Goal: Navigation & Orientation: Understand site structure

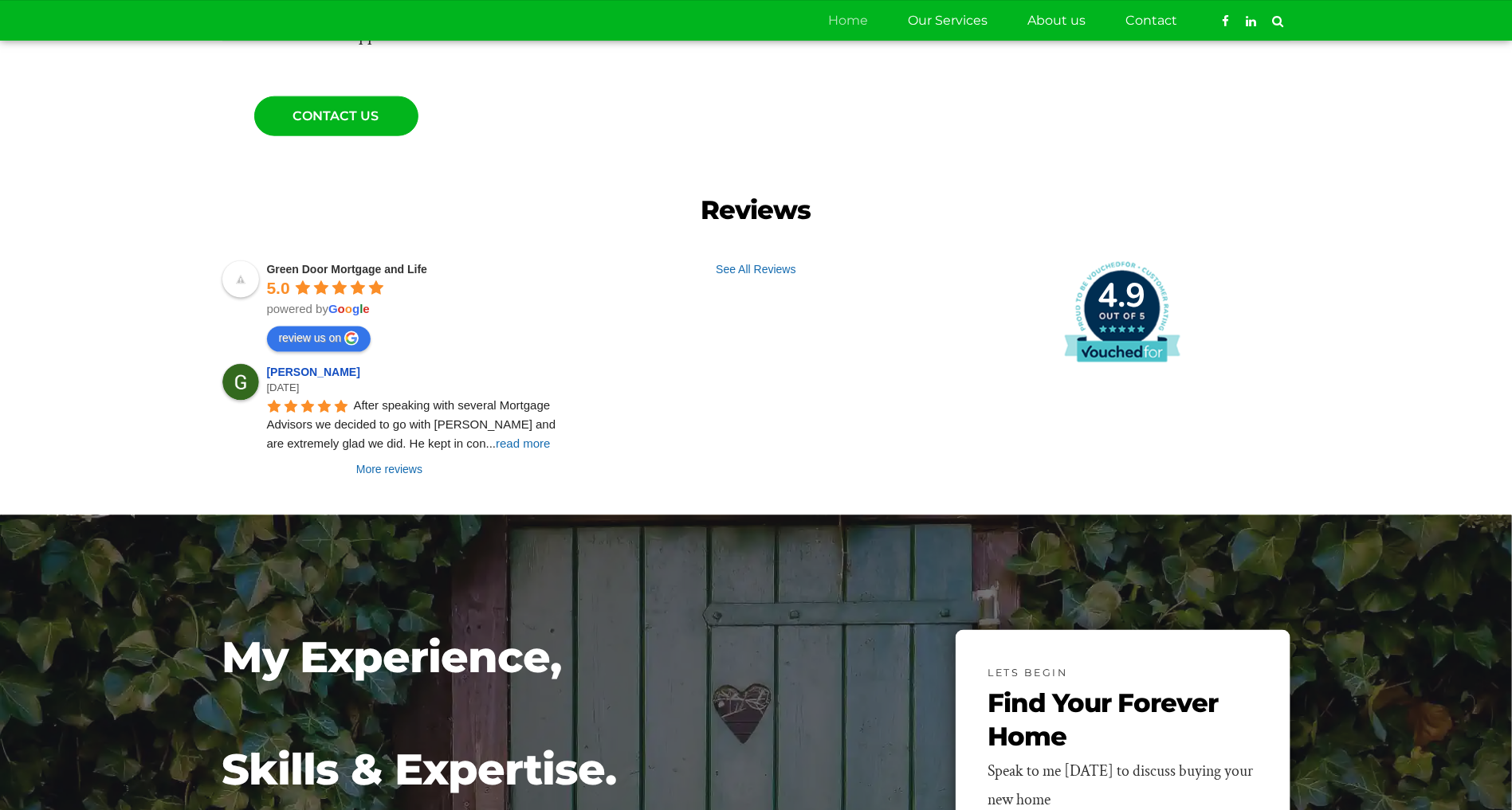
scroll to position [727, 0]
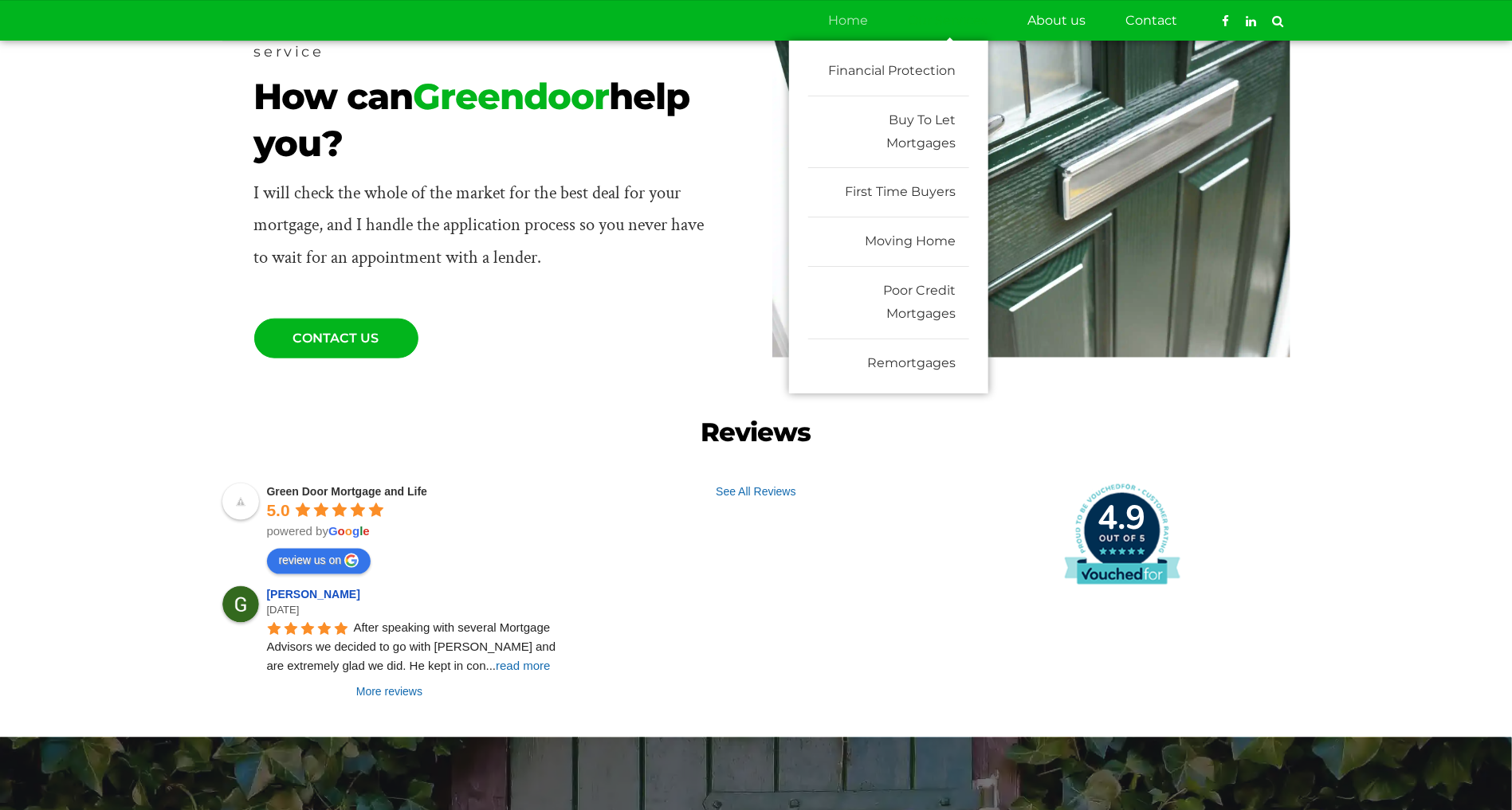
click at [947, 17] on link "Our Services" at bounding box center [949, 20] width 80 height 40
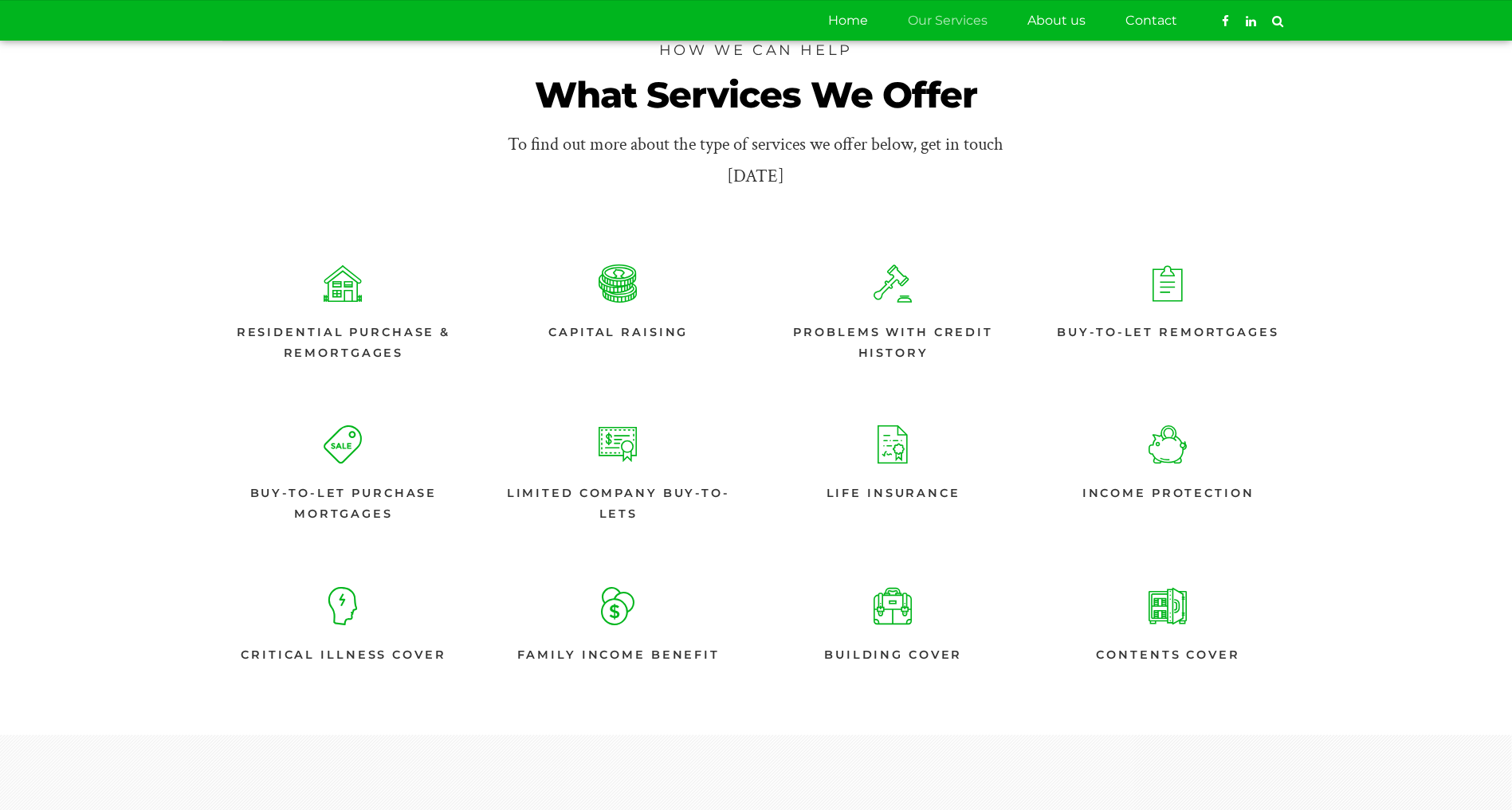
scroll to position [199, 0]
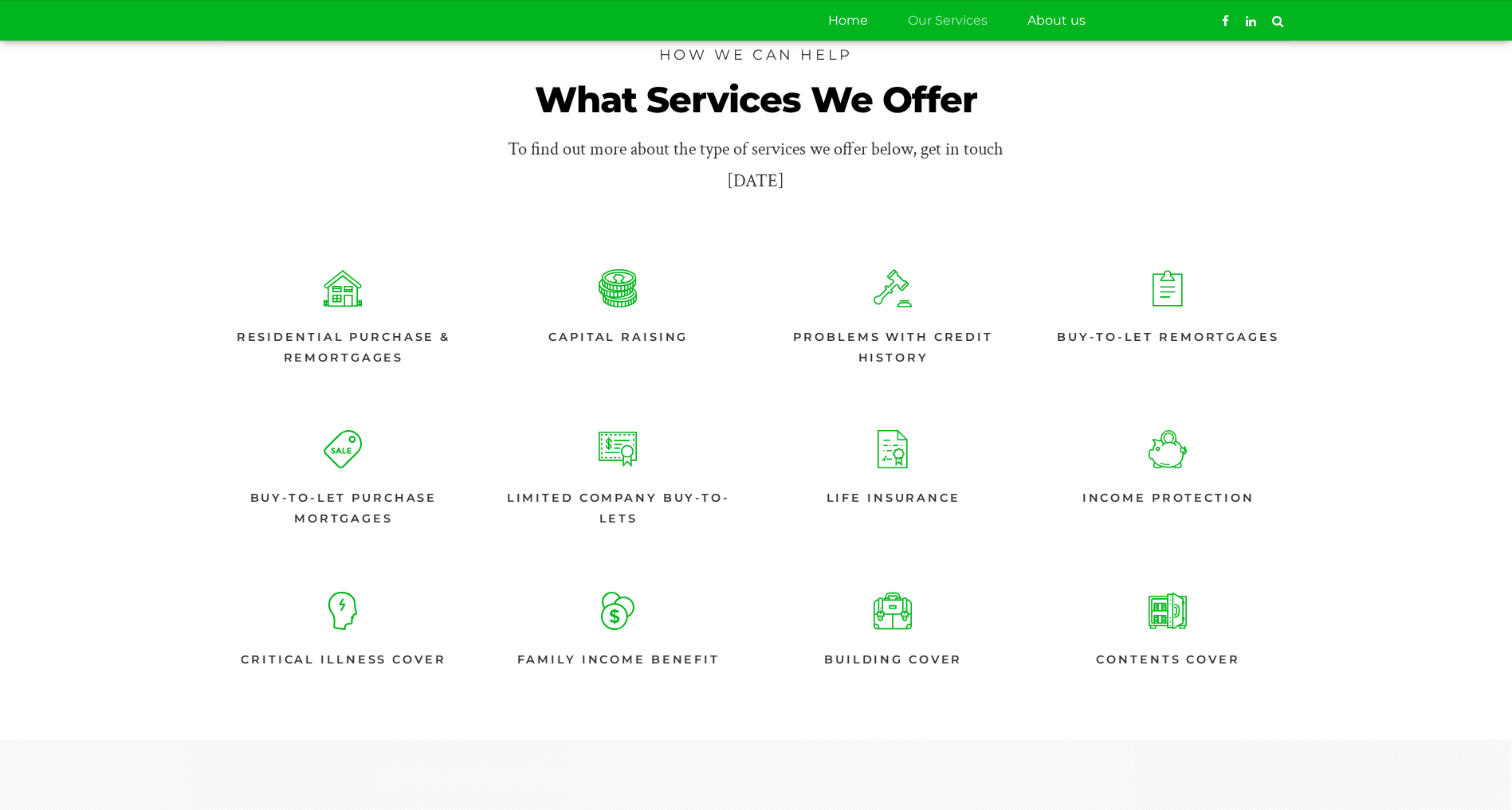
click at [1133, 10] on link "Contact" at bounding box center [1152, 20] width 51 height 40
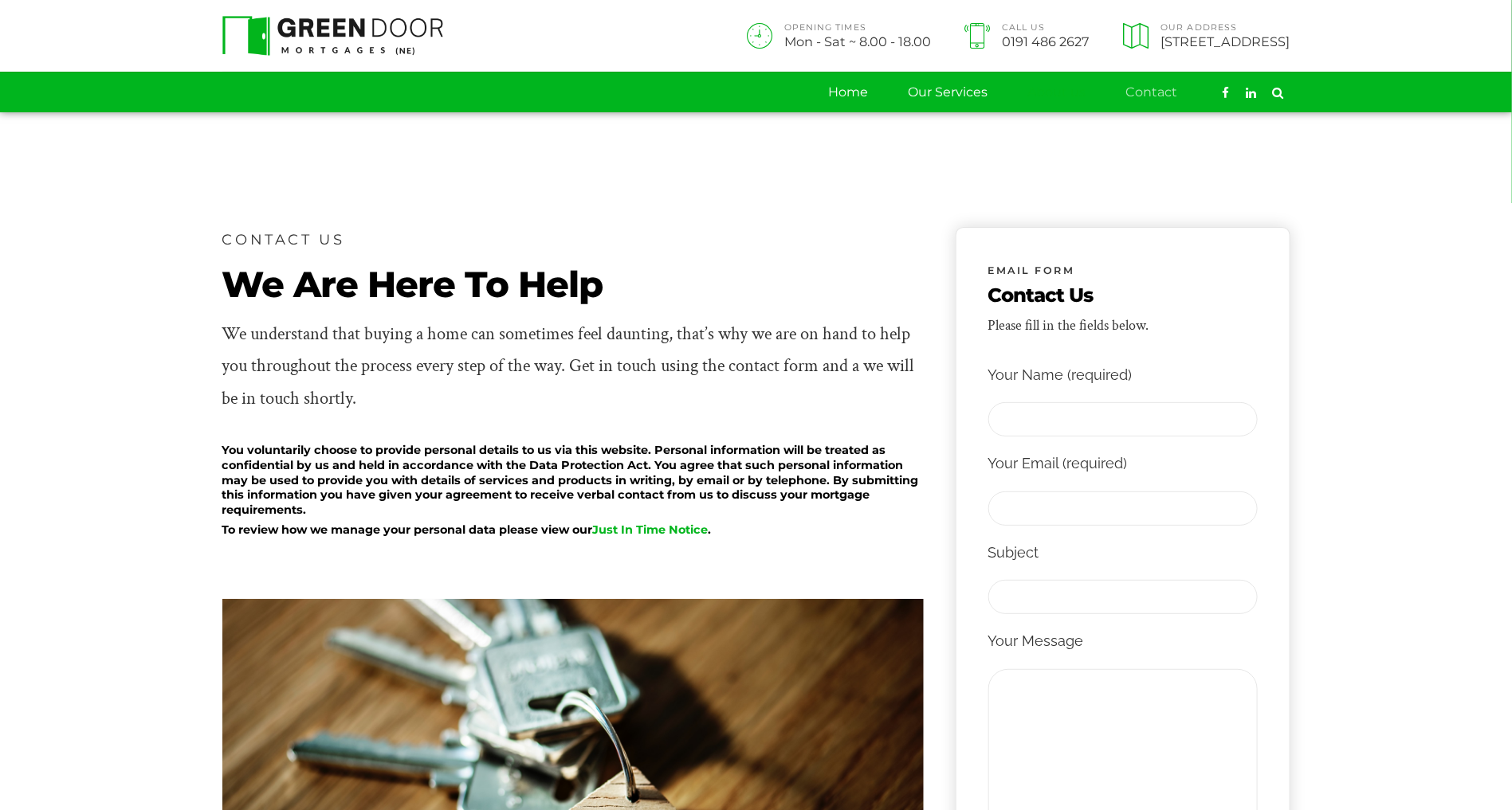
click at [1063, 89] on link "About us" at bounding box center [1058, 92] width 58 height 40
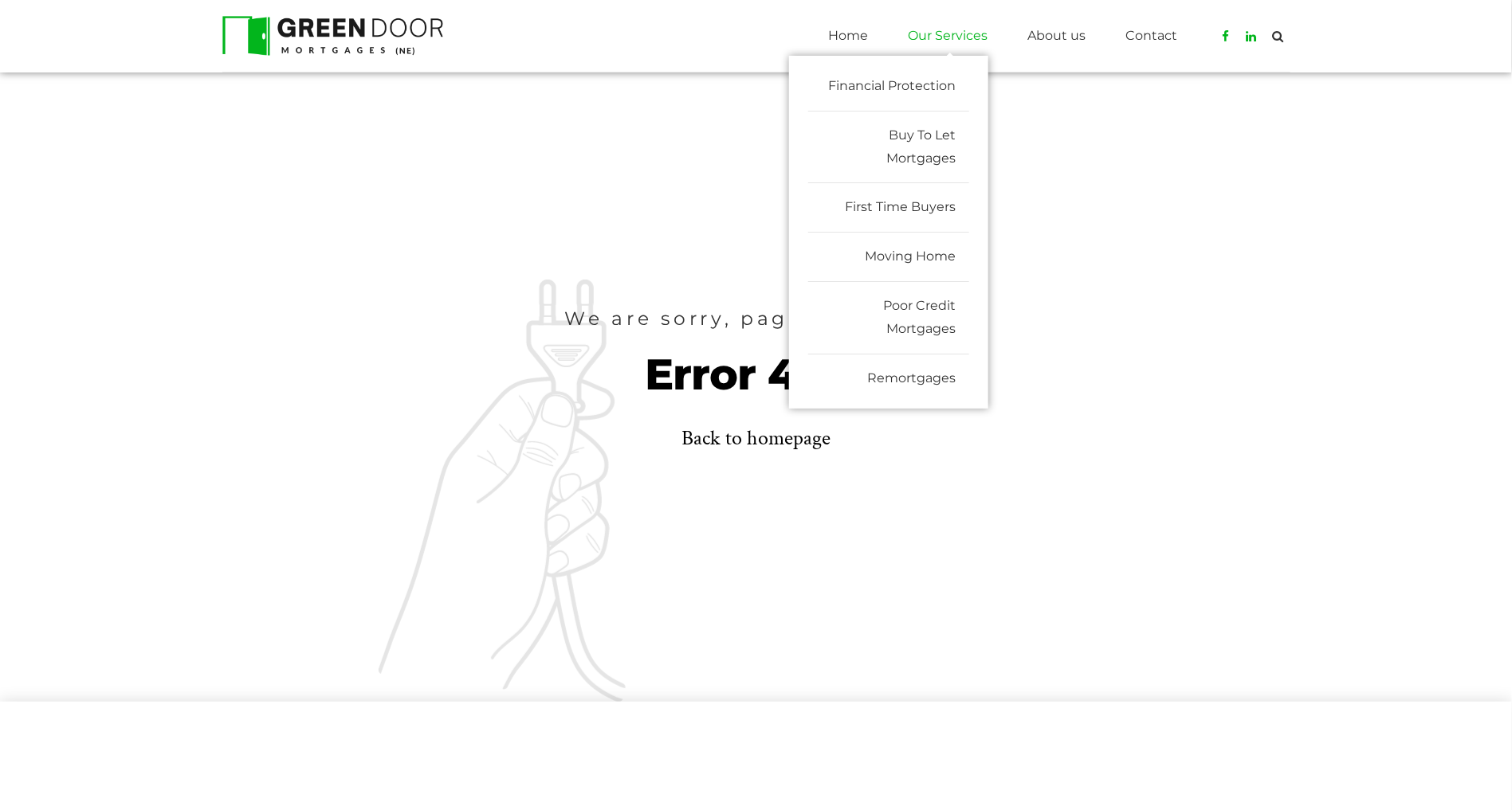
click at [946, 35] on link "Our Services" at bounding box center [949, 35] width 80 height 40
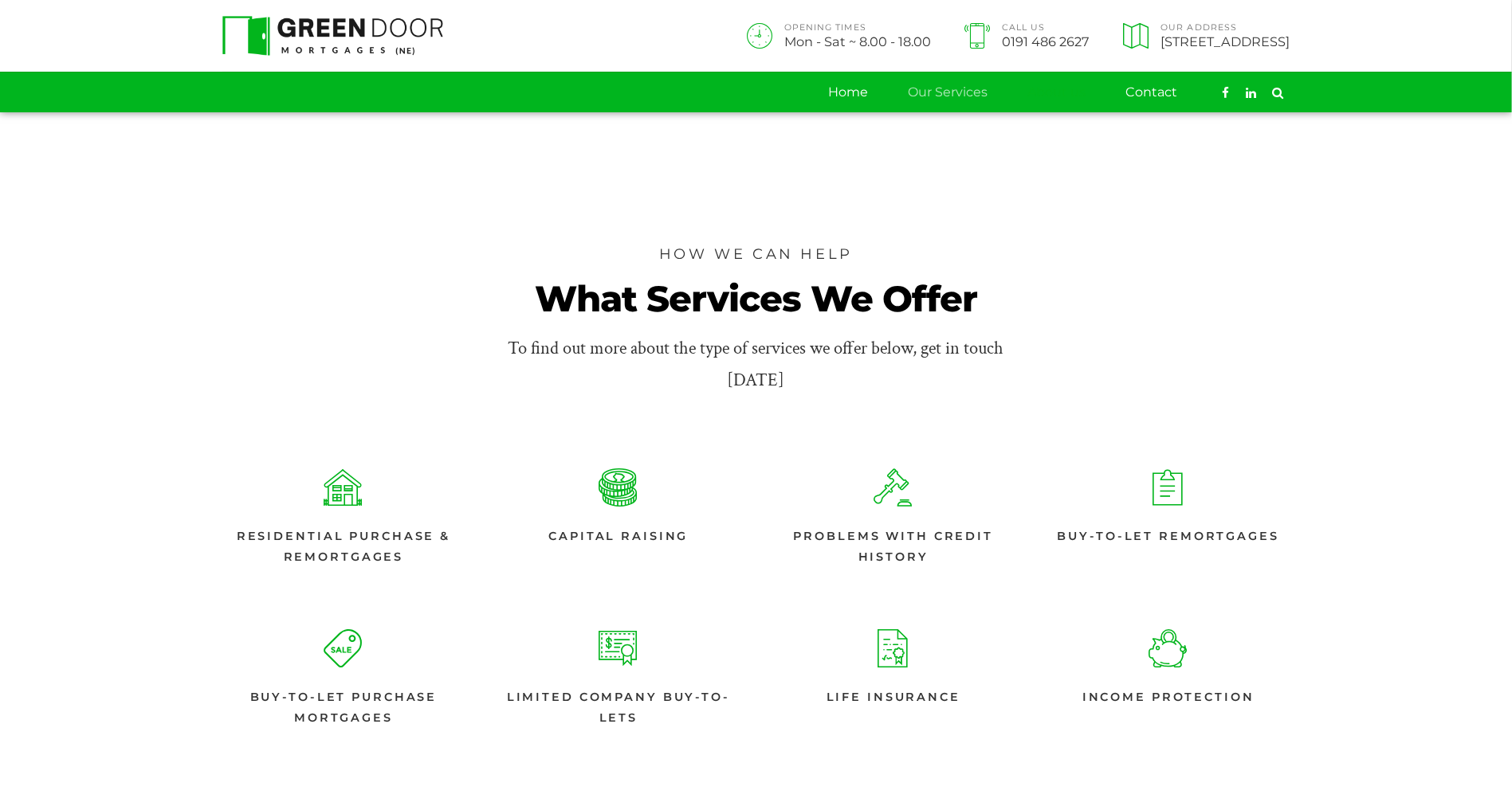
click at [1057, 98] on link "About us" at bounding box center [1058, 92] width 58 height 40
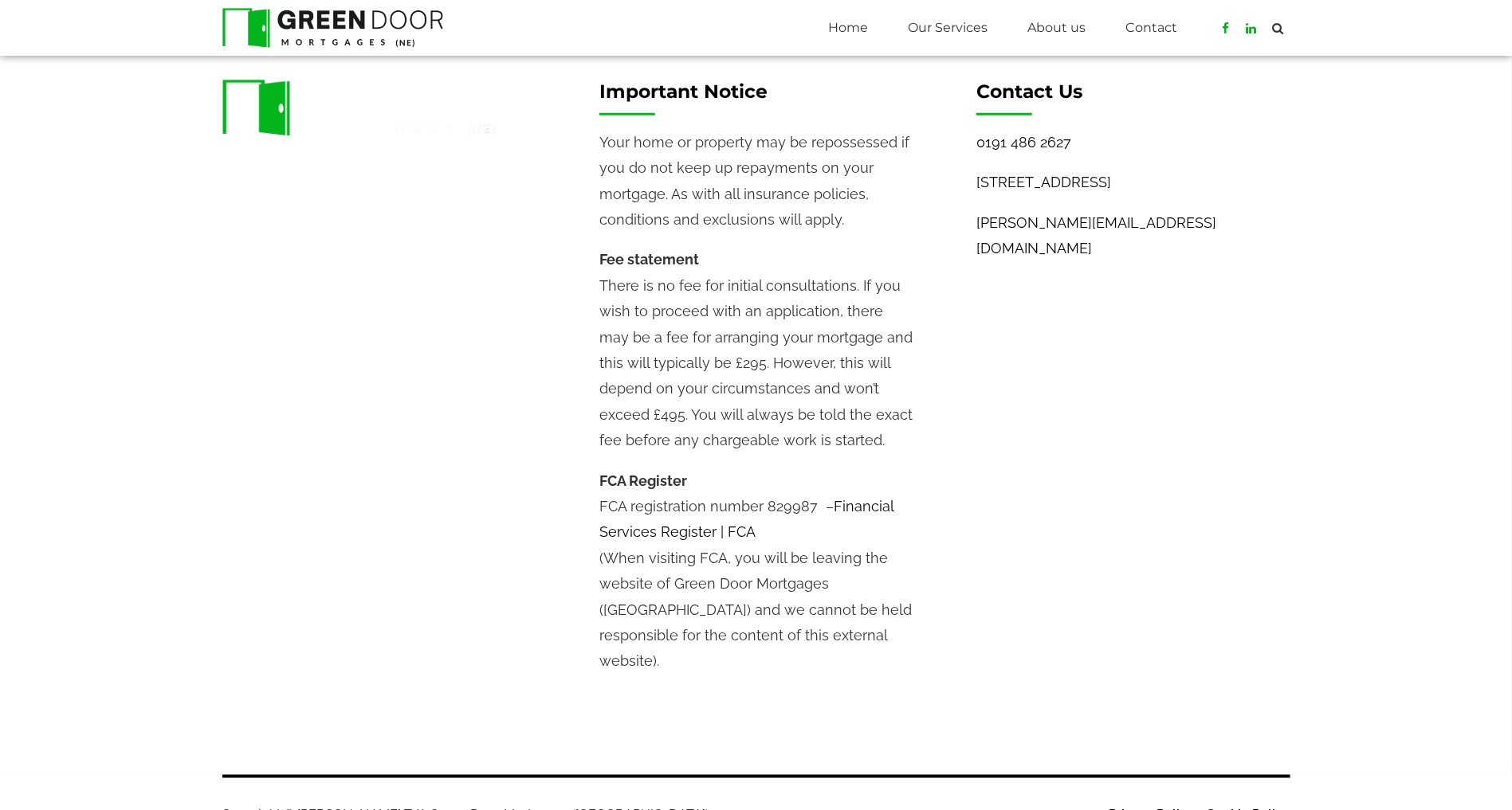
scroll to position [753, 0]
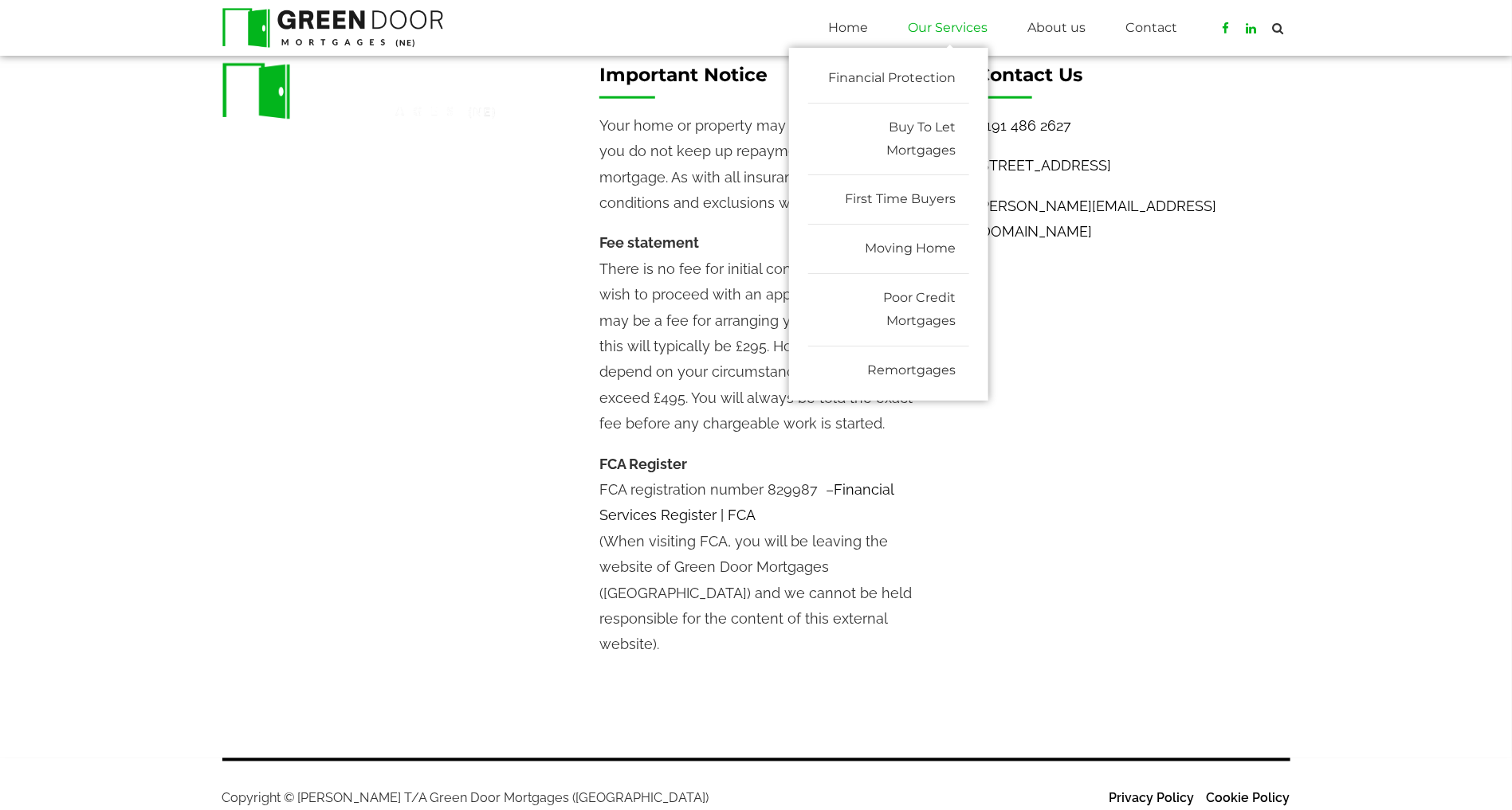
click at [913, 42] on link "Our Services" at bounding box center [949, 27] width 80 height 40
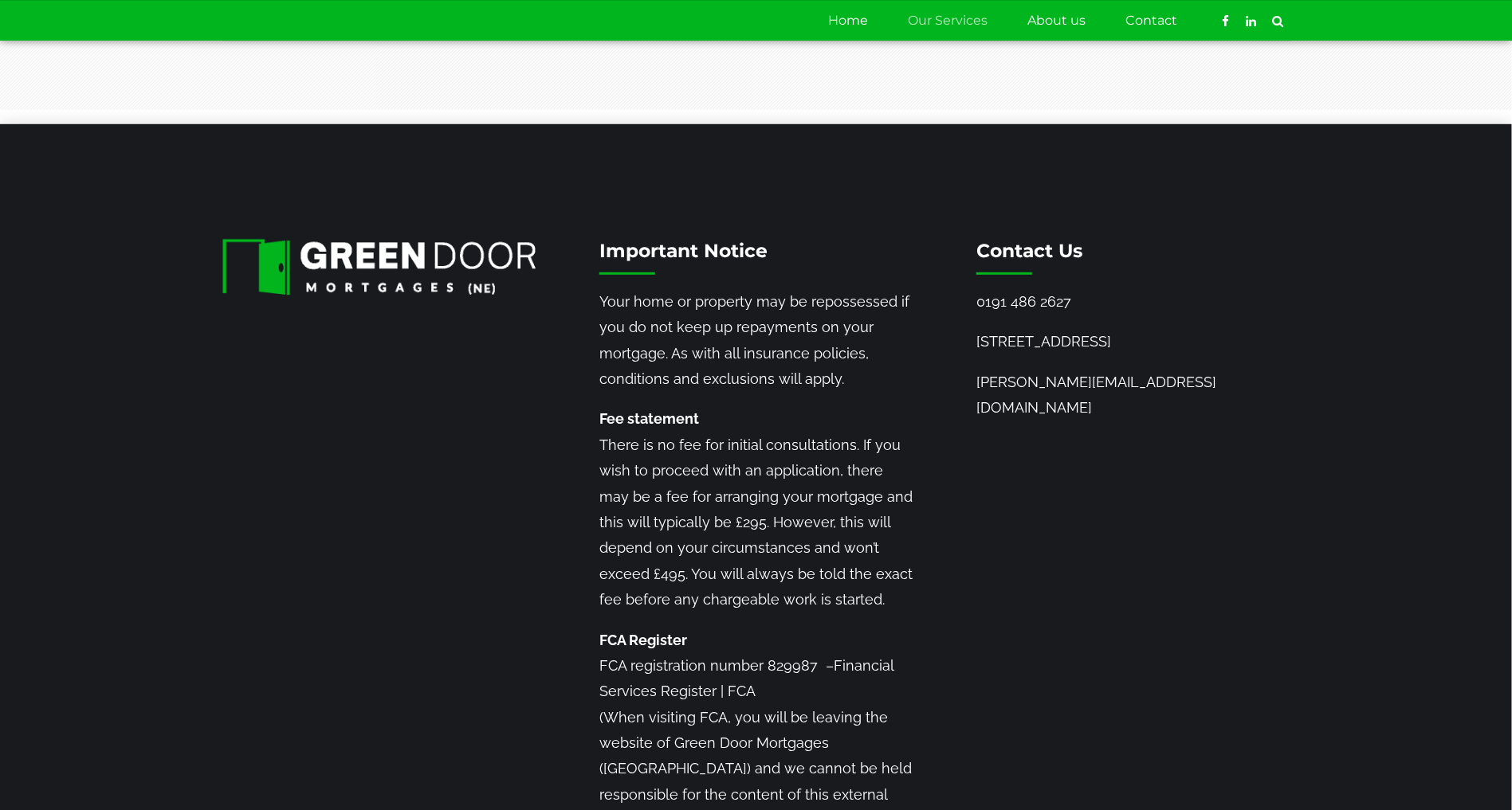
scroll to position [3421, 0]
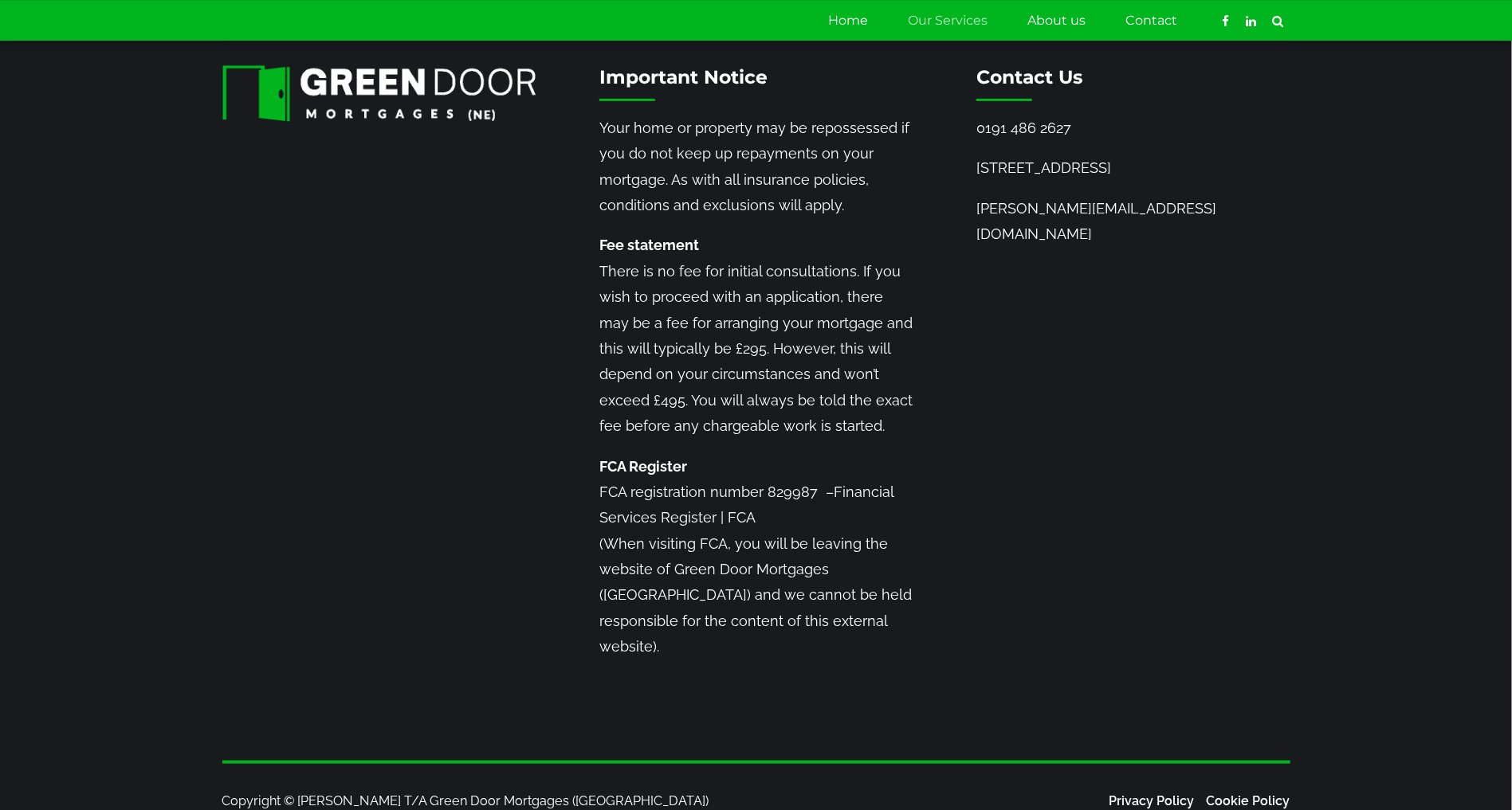
click at [1291, 472] on div "Important Notice Your home or property may be repossessed if you do not keep up…" at bounding box center [756, 384] width 1132 height 637
drag, startPoint x: 370, startPoint y: 779, endPoint x: 301, endPoint y: 772, distance: 69.4
click at [301, 790] on p "Copyright © [PERSON_NAME] T/A Green Door Mortgages ([GEOGRAPHIC_DATA])" at bounding box center [481, 801] width 518 height 23
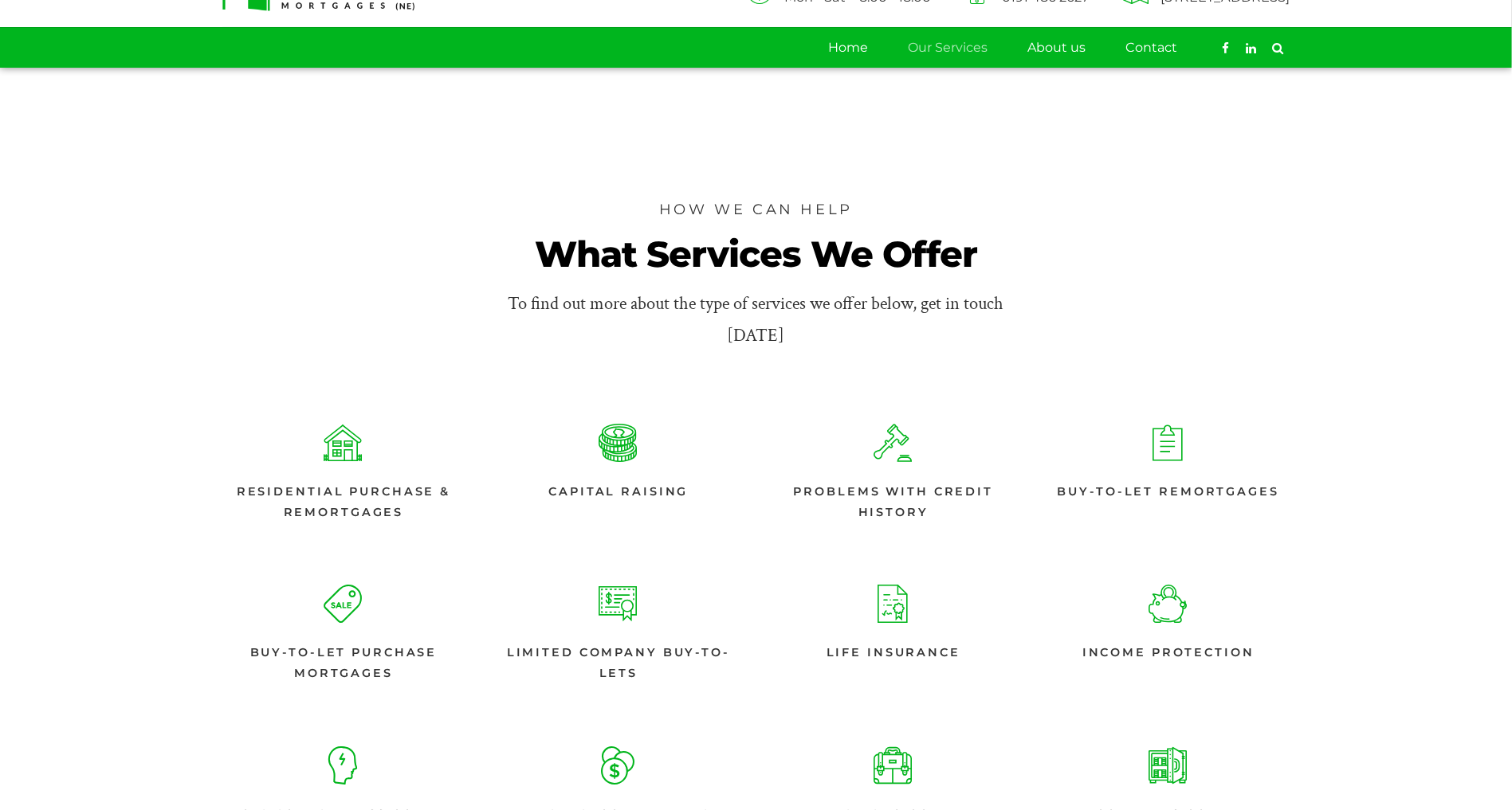
scroll to position [0, 0]
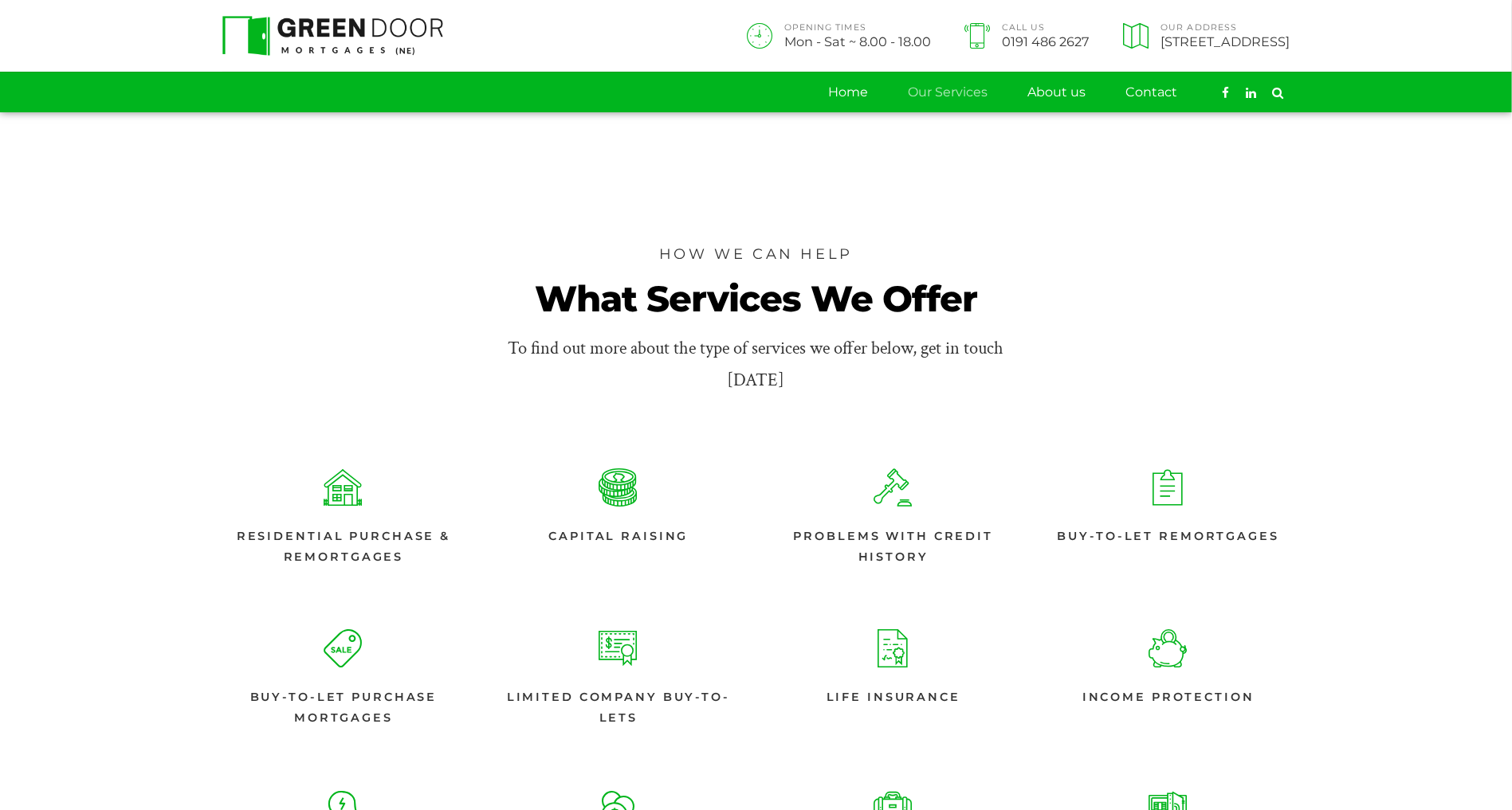
click at [346, 14] on div "OPENING TIMES Mon - Sat ~ 8.00 - 18.00 Call Us 0191 486 2627 Our Address 91 Wes…" at bounding box center [756, 35] width 1068 height 72
click at [362, 35] on img at bounding box center [333, 35] width 221 height 40
